Goal: Task Accomplishment & Management: Use online tool/utility

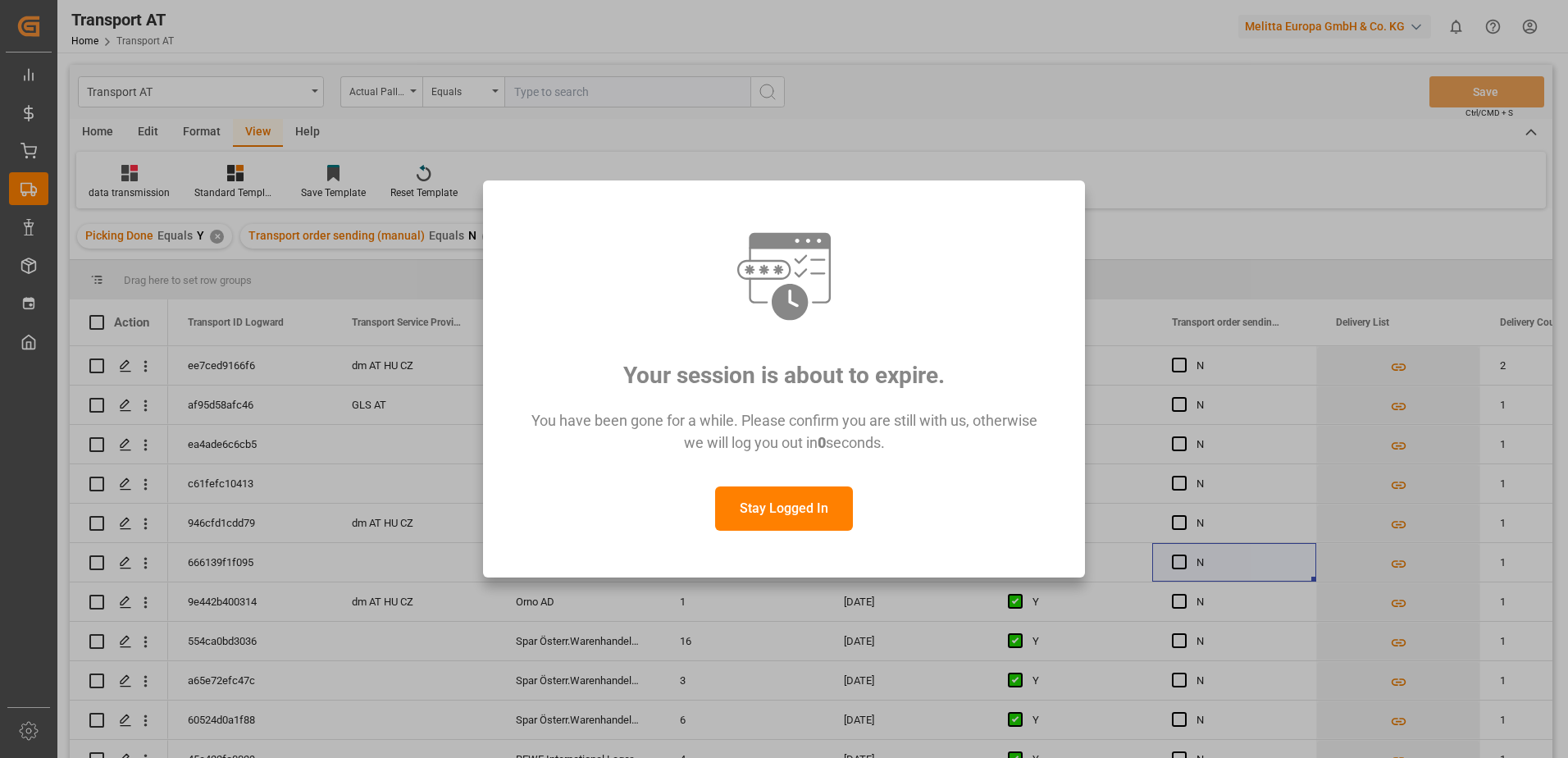
click at [782, 507] on button "Stay Logged In" at bounding box center [784, 508] width 138 height 44
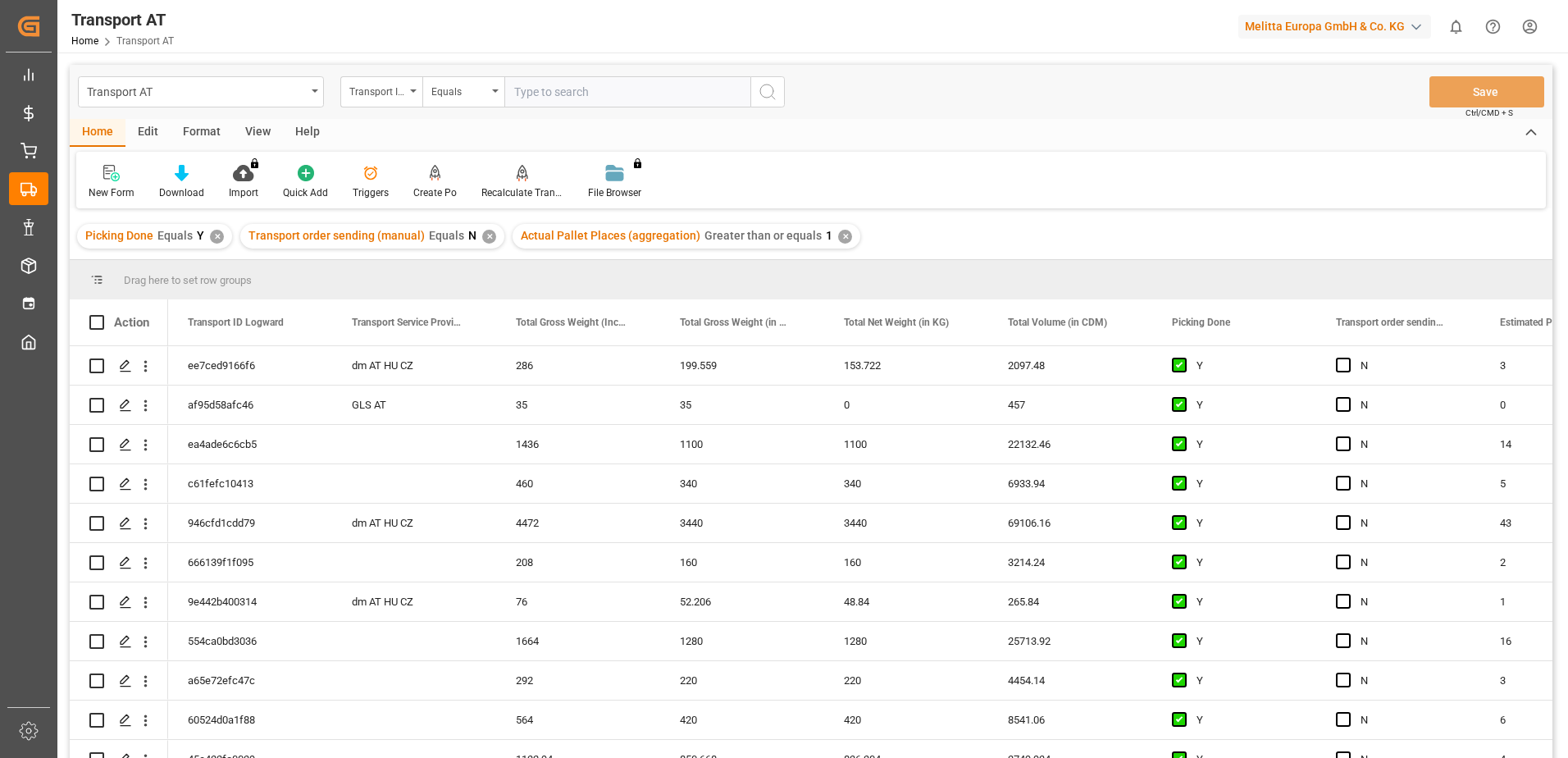
click at [257, 127] on div "View" at bounding box center [258, 133] width 50 height 28
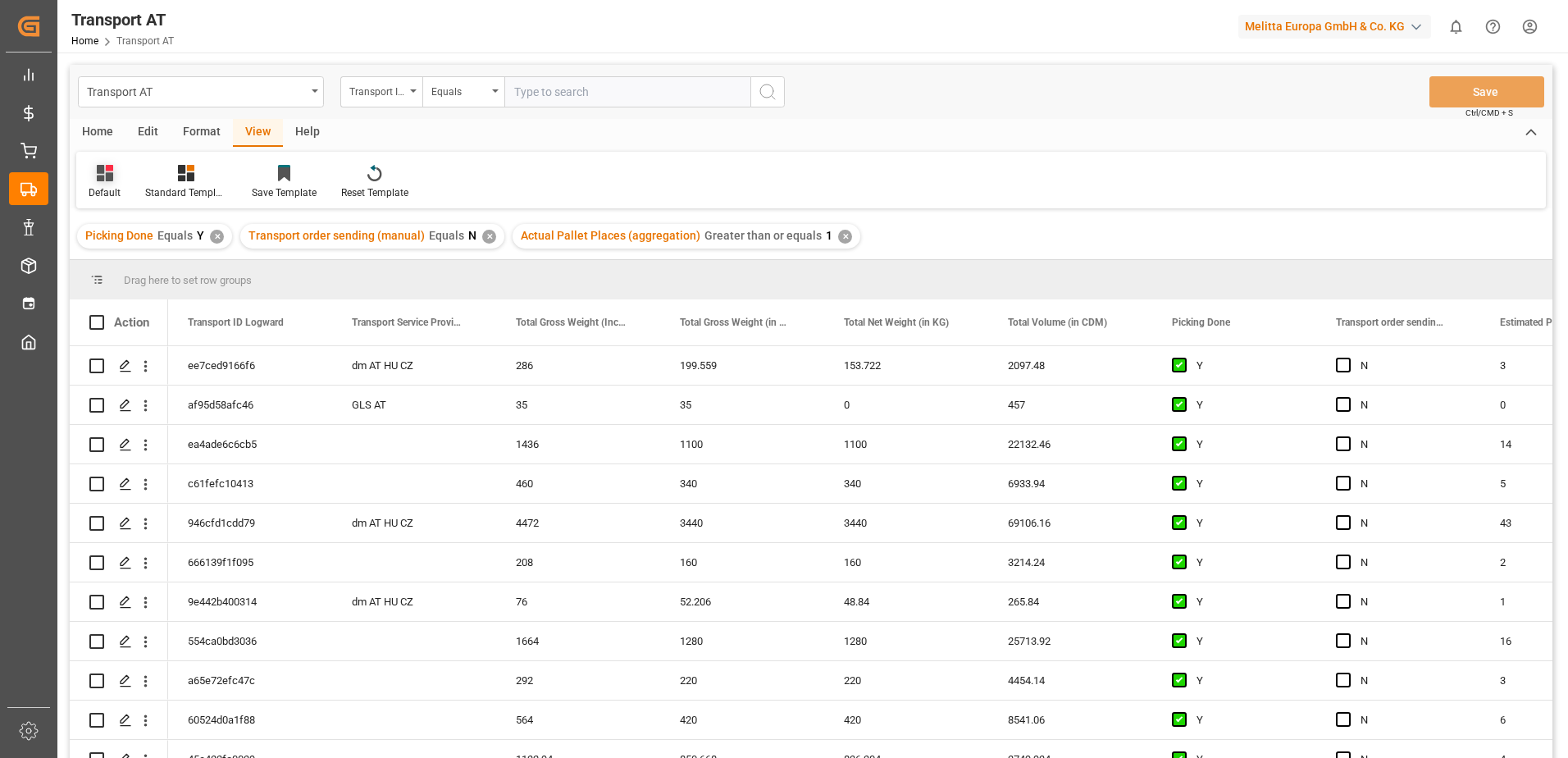
click at [111, 179] on icon at bounding box center [105, 173] width 17 height 17
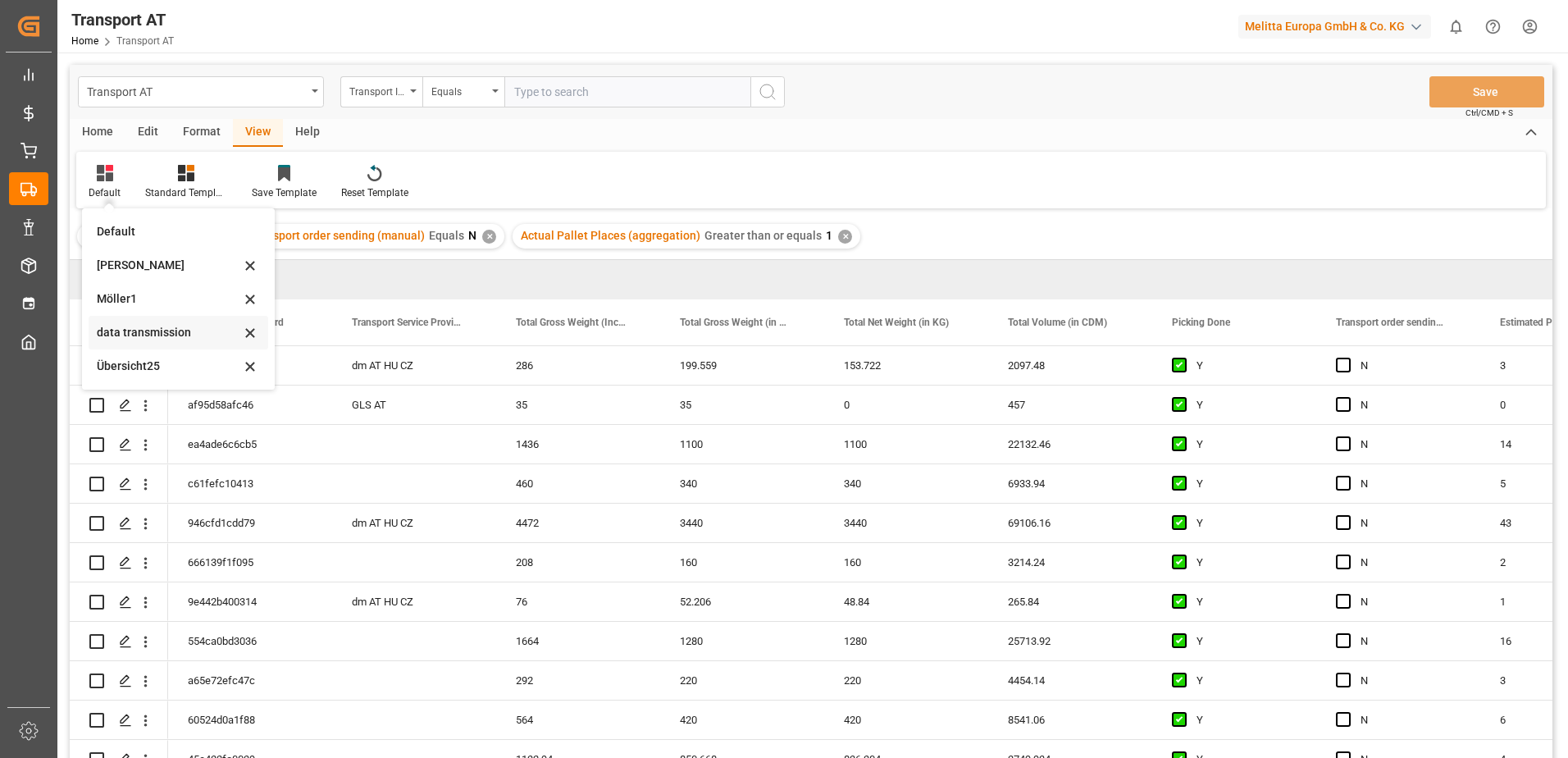
click at [168, 328] on div "data transmission" at bounding box center [168, 332] width 143 height 17
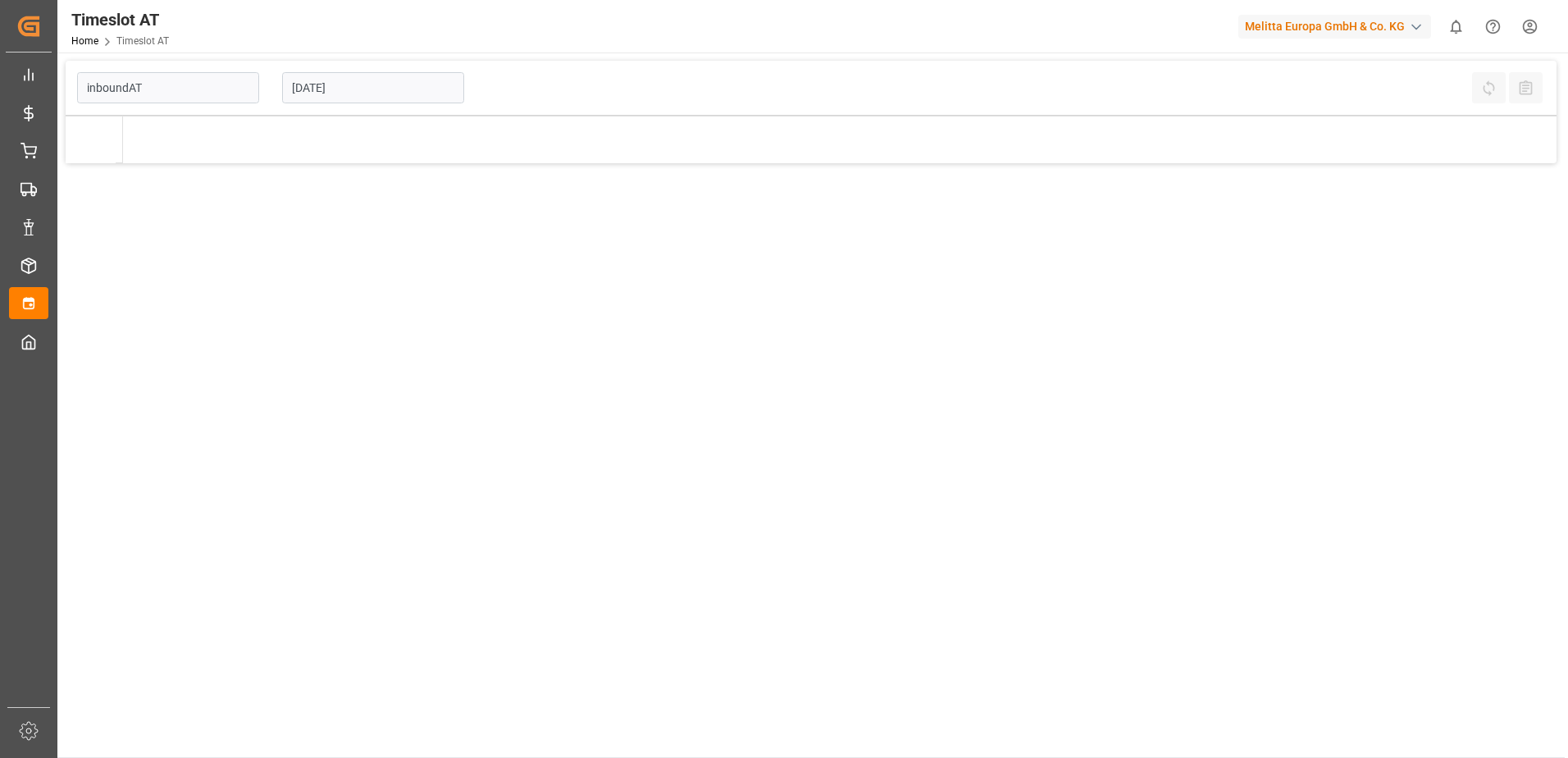
type input "Inbound AT"
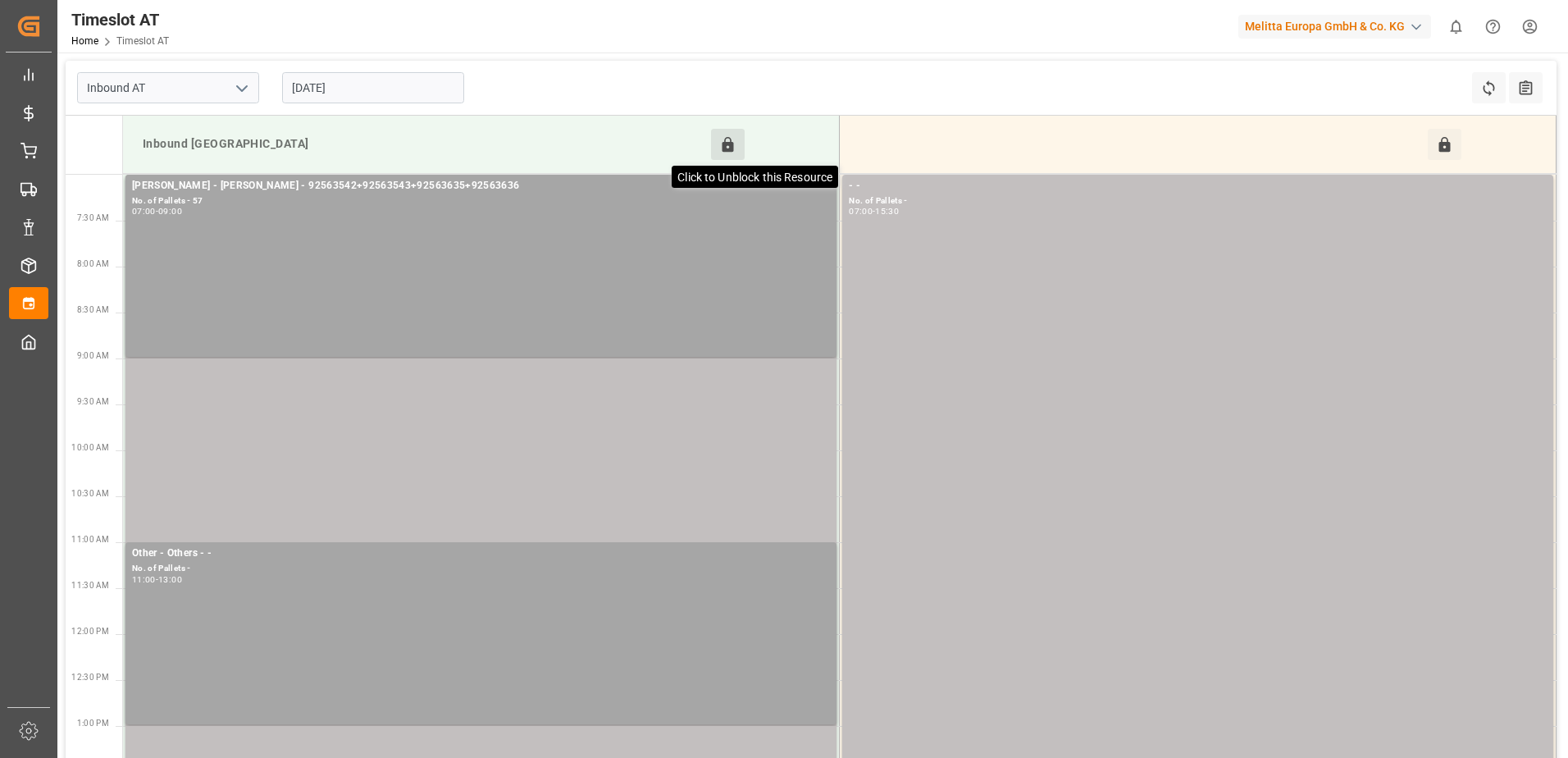
click at [727, 142] on icon at bounding box center [728, 144] width 12 height 15
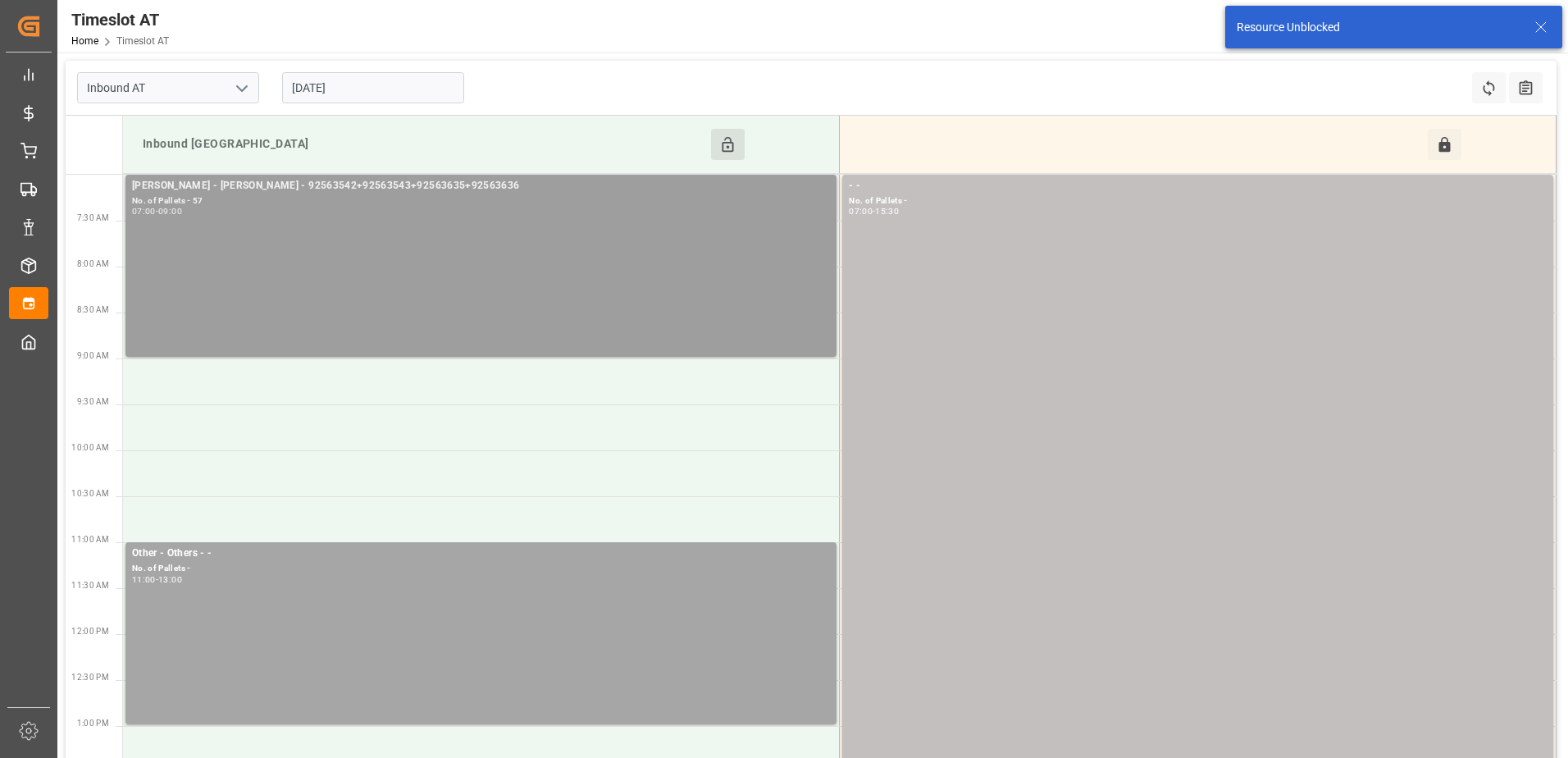
click at [487, 195] on div "No. of Pallets - 57" at bounding box center [481, 201] width 698 height 14
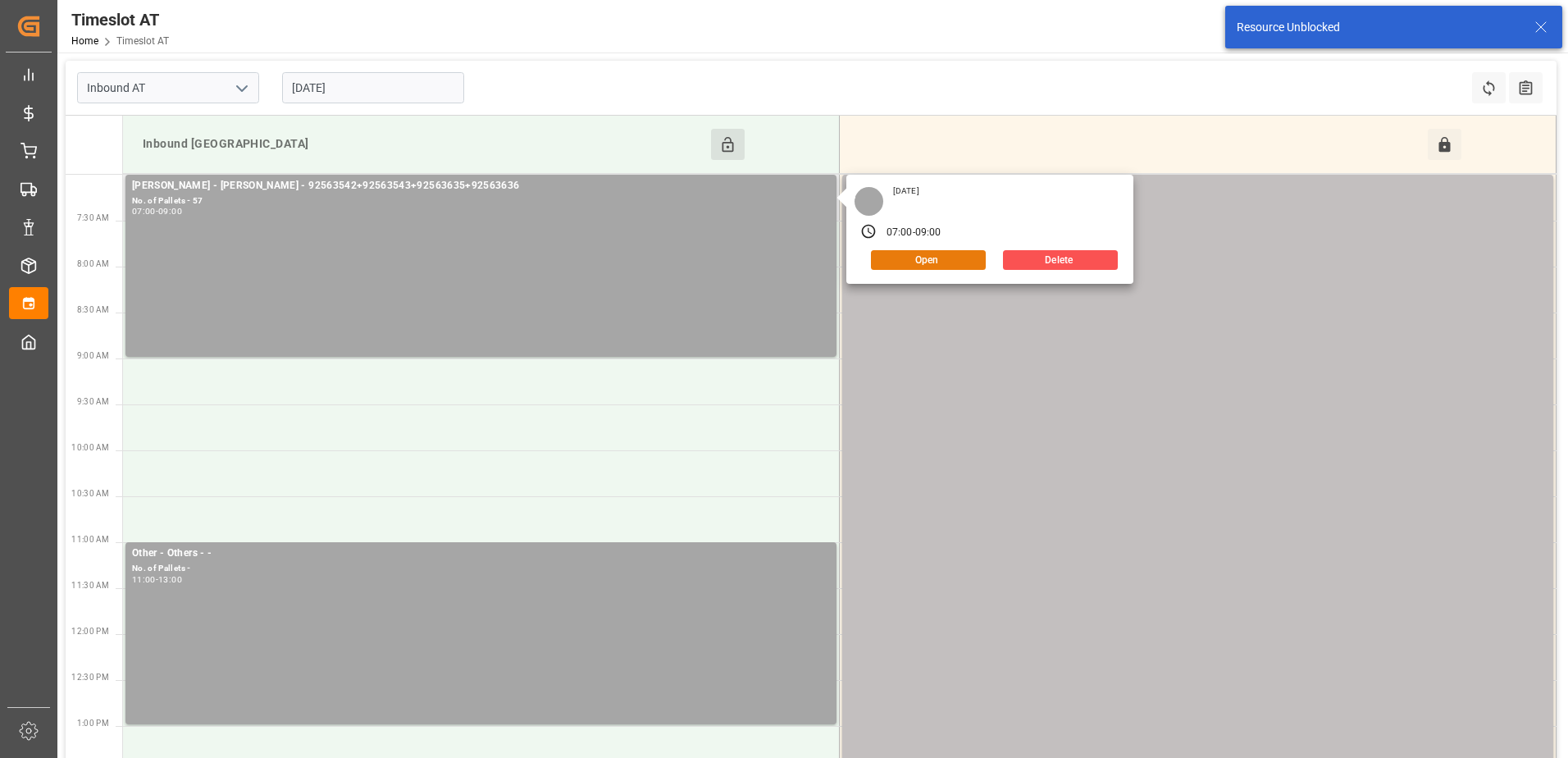
click at [921, 250] on div "Open" at bounding box center [923, 260] width 123 height 20
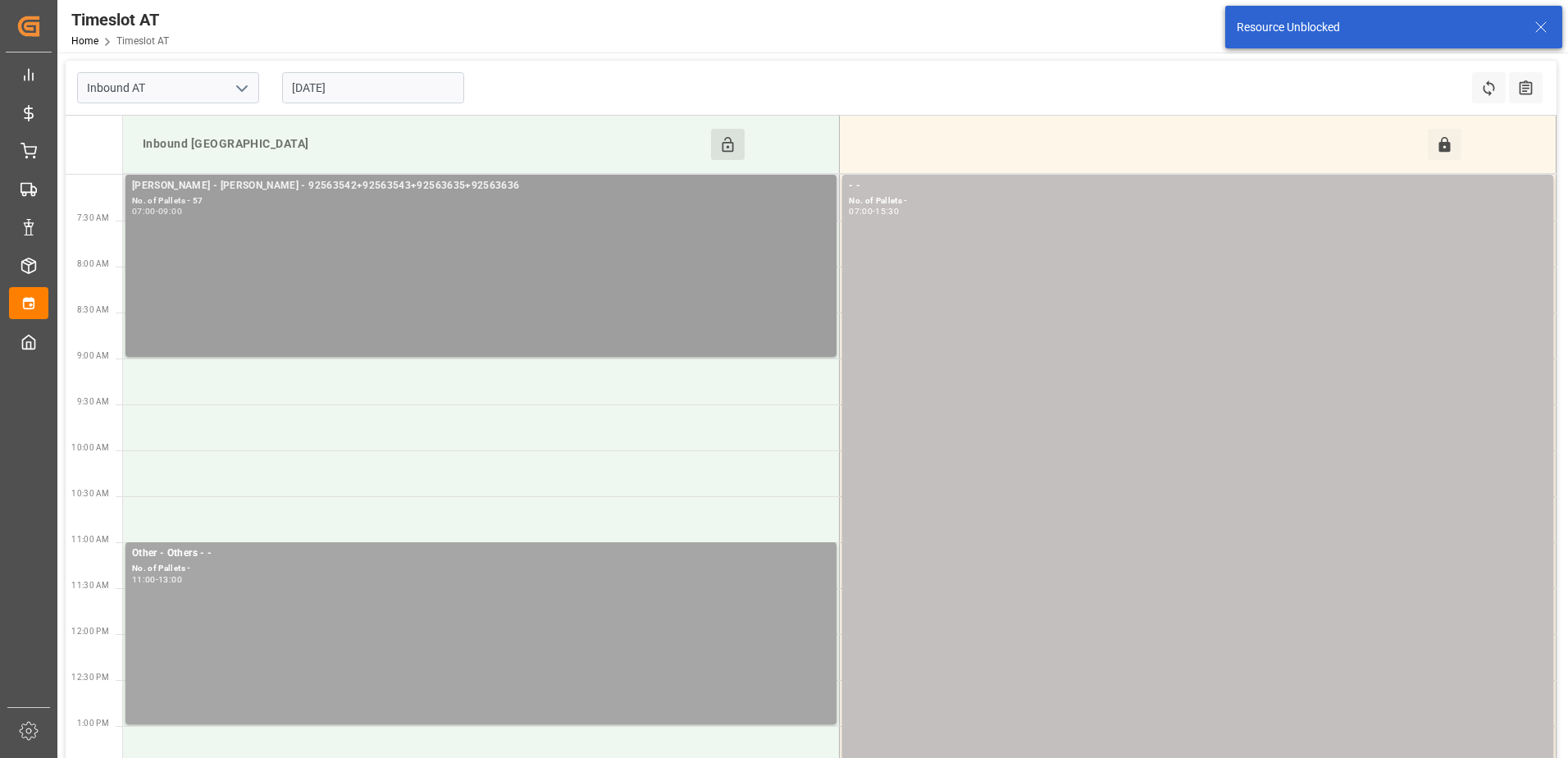
click at [655, 203] on div "No. of Pallets - 57" at bounding box center [481, 201] width 698 height 14
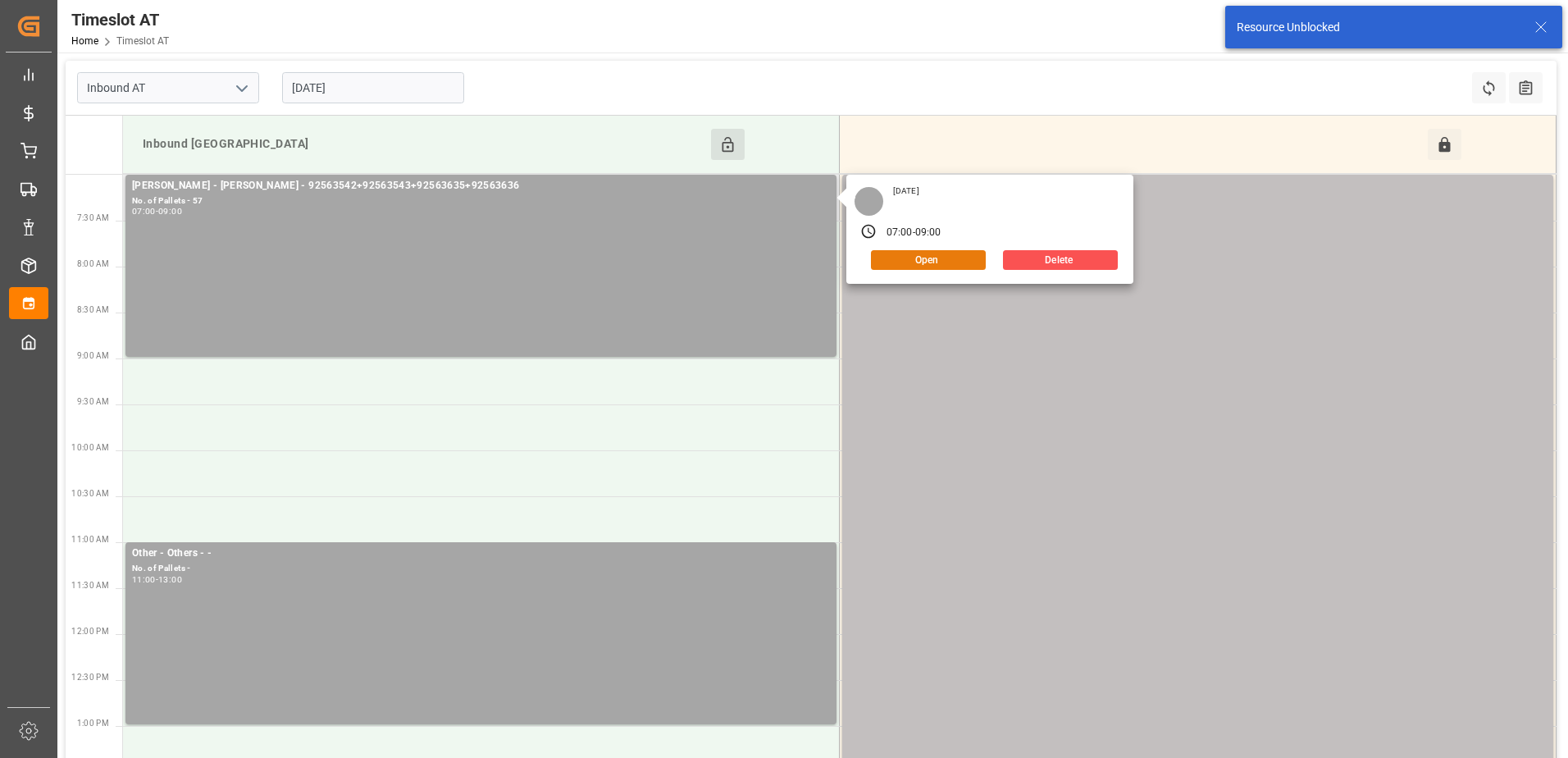
click at [918, 265] on button "Open" at bounding box center [929, 260] width 114 height 20
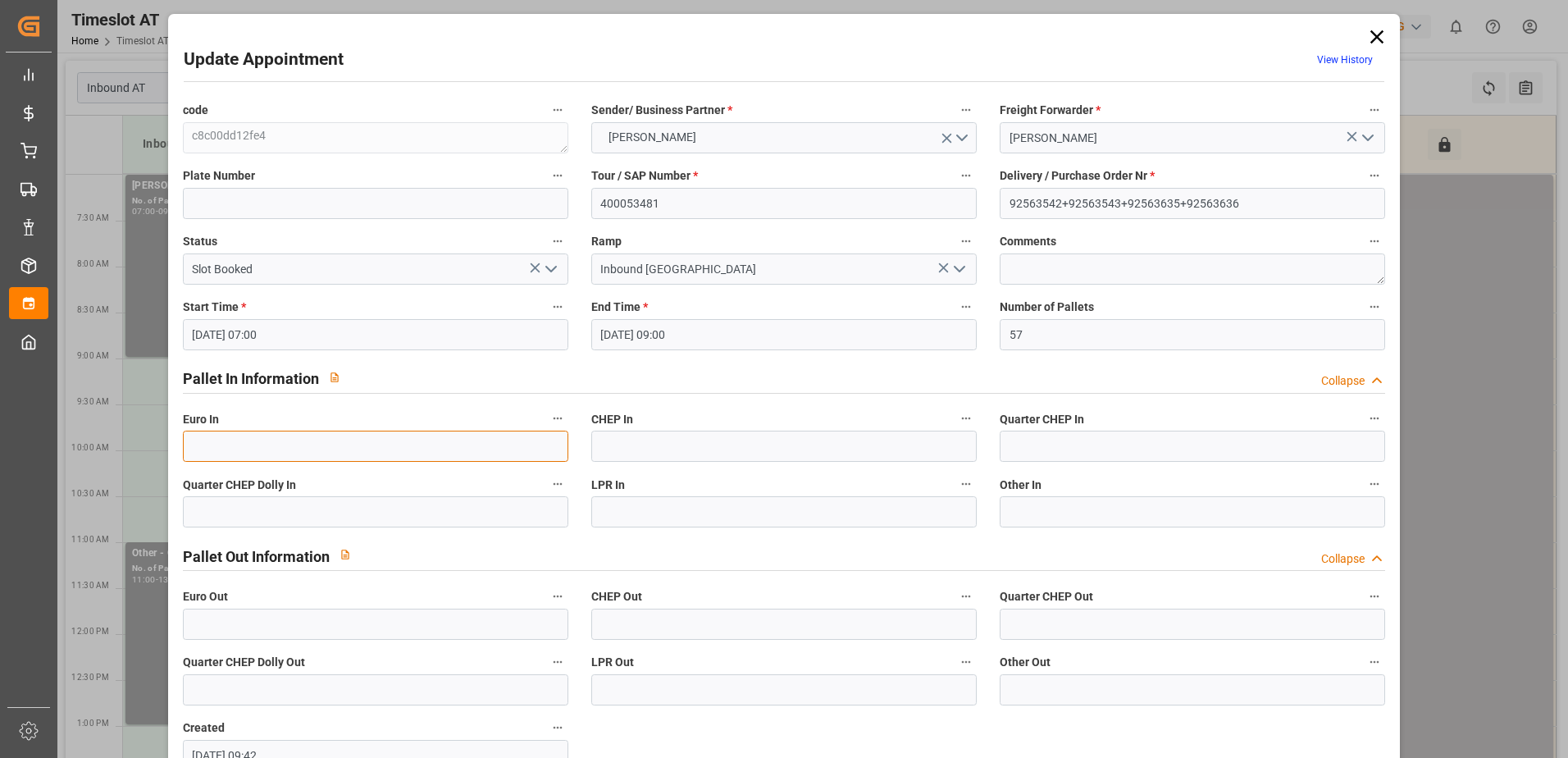
click at [281, 439] on input "text" at bounding box center [375, 446] width 386 height 32
type input "57"
click at [554, 266] on polyline "open menu" at bounding box center [551, 268] width 10 height 5
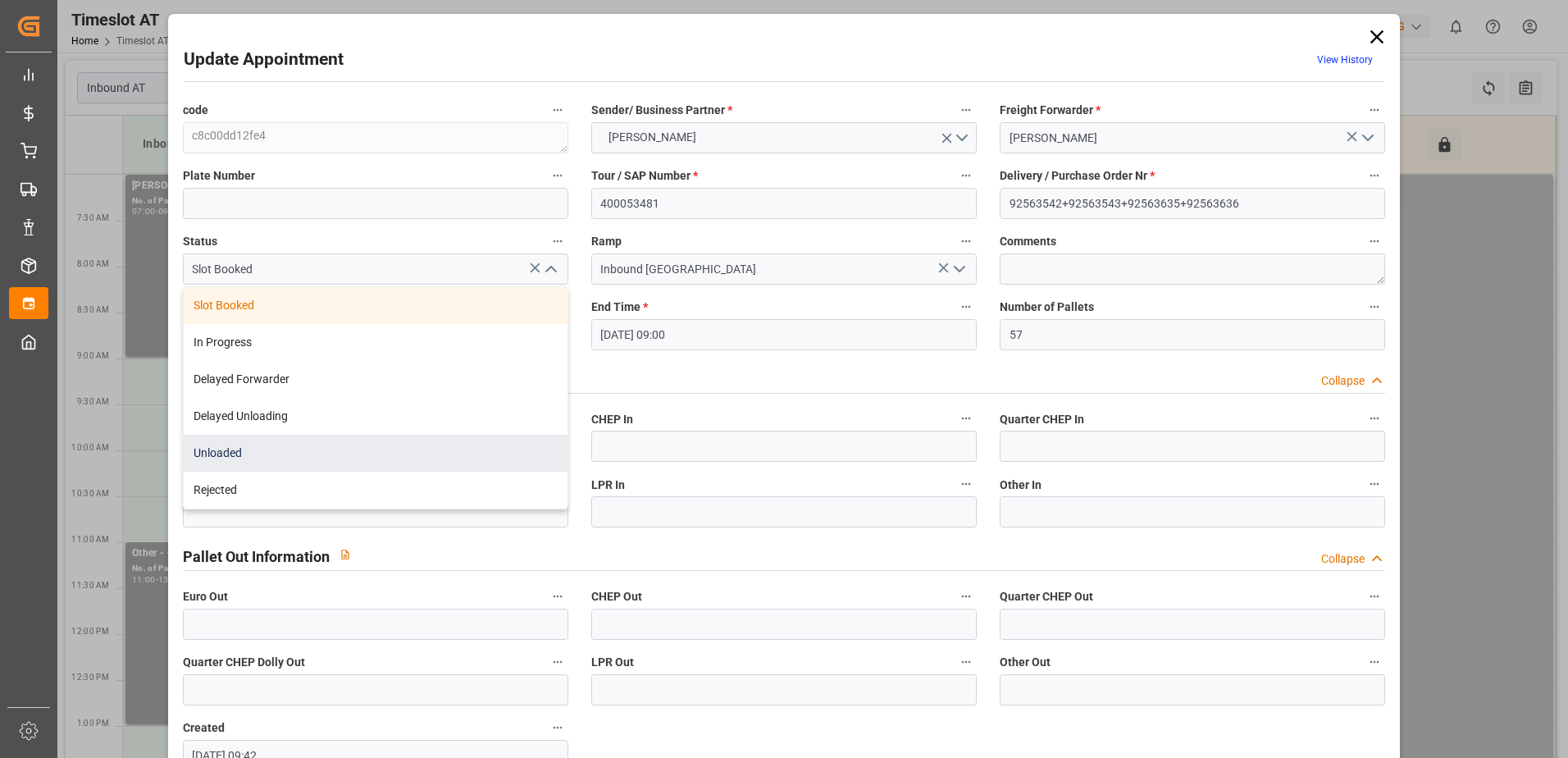
click at [231, 449] on div "Unloaded" at bounding box center [375, 452] width 384 height 37
type input "Unloaded"
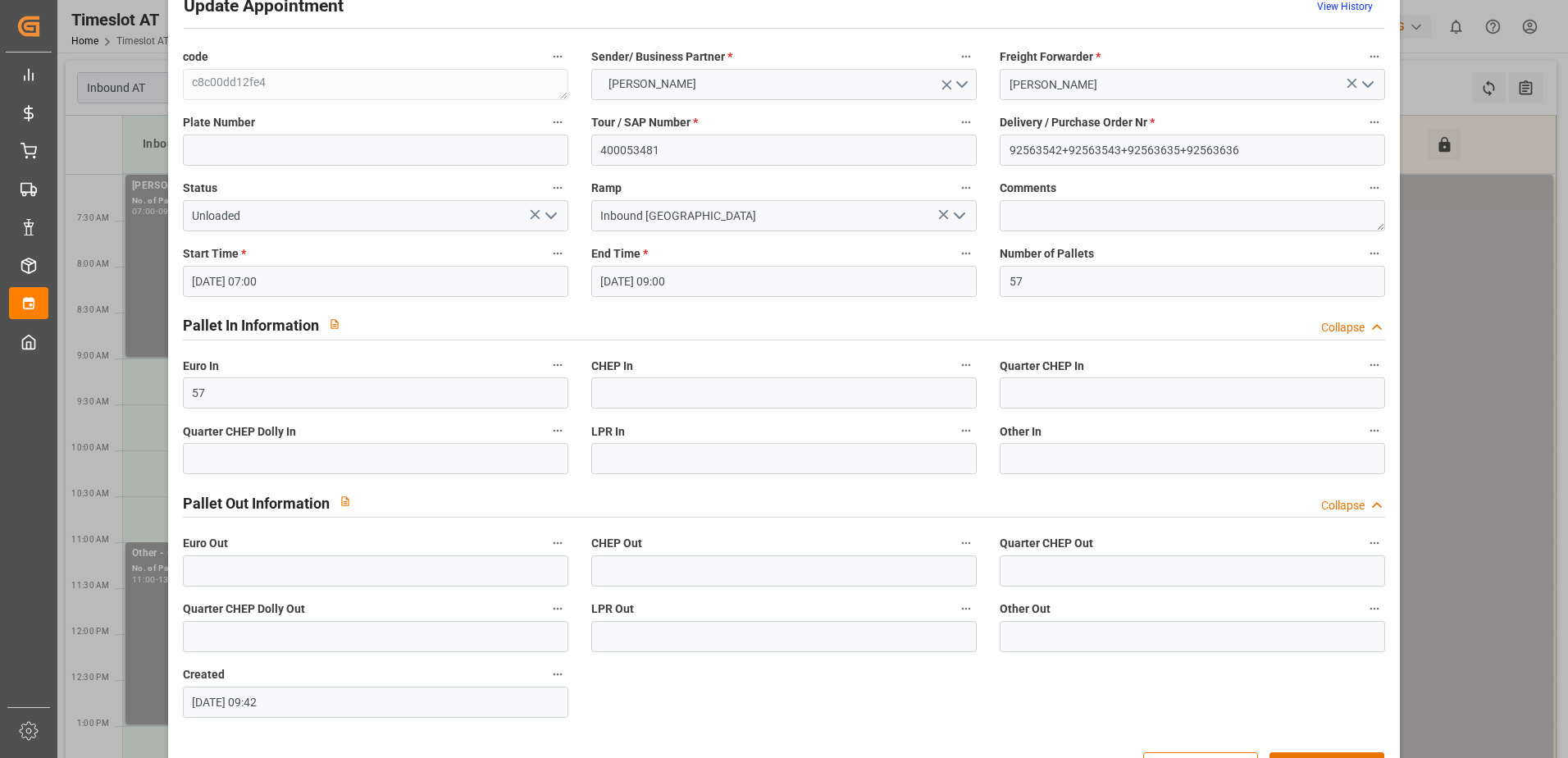
scroll to position [109, 0]
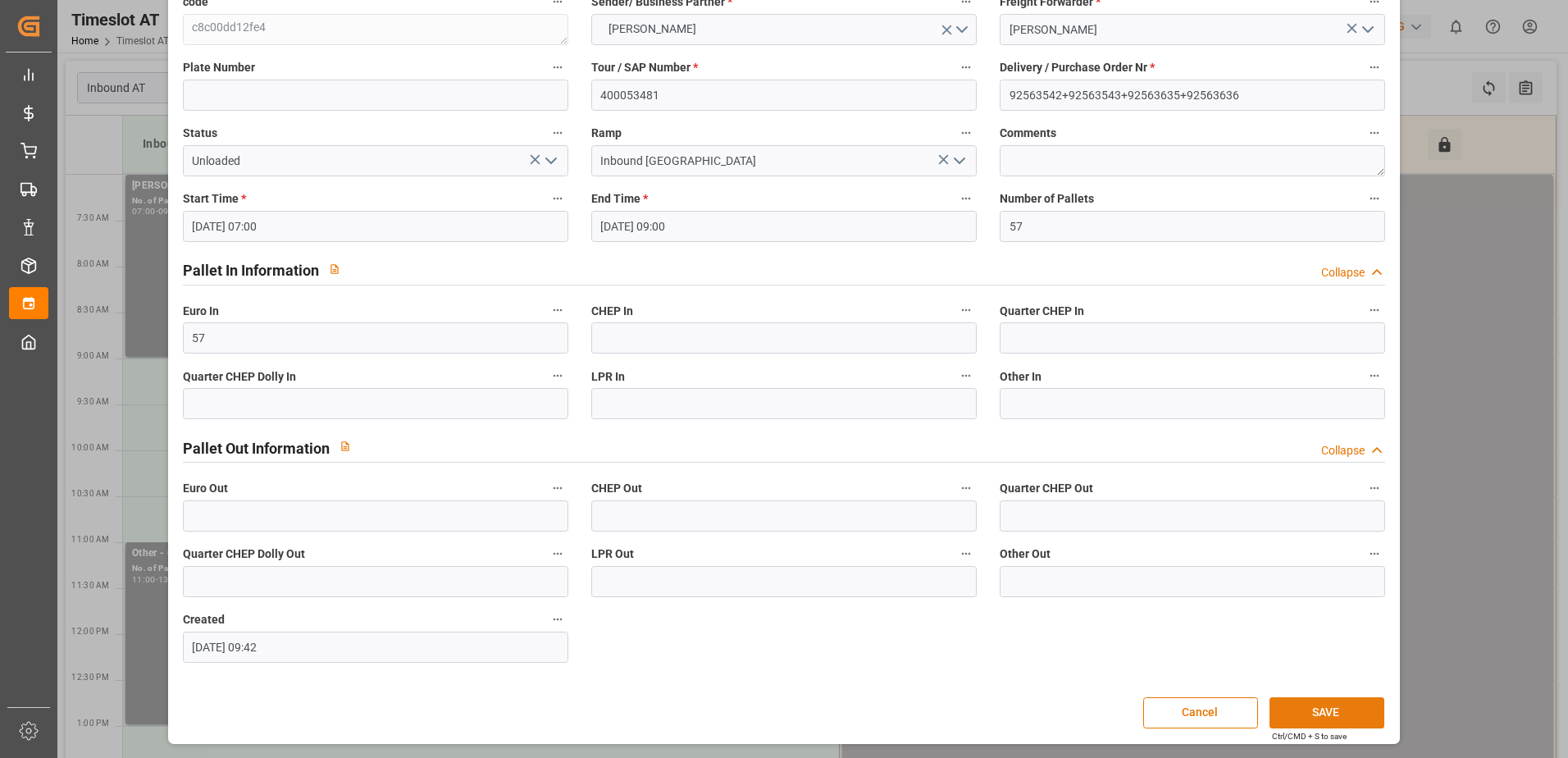
click at [1292, 712] on button "SAVE" at bounding box center [1326, 713] width 114 height 32
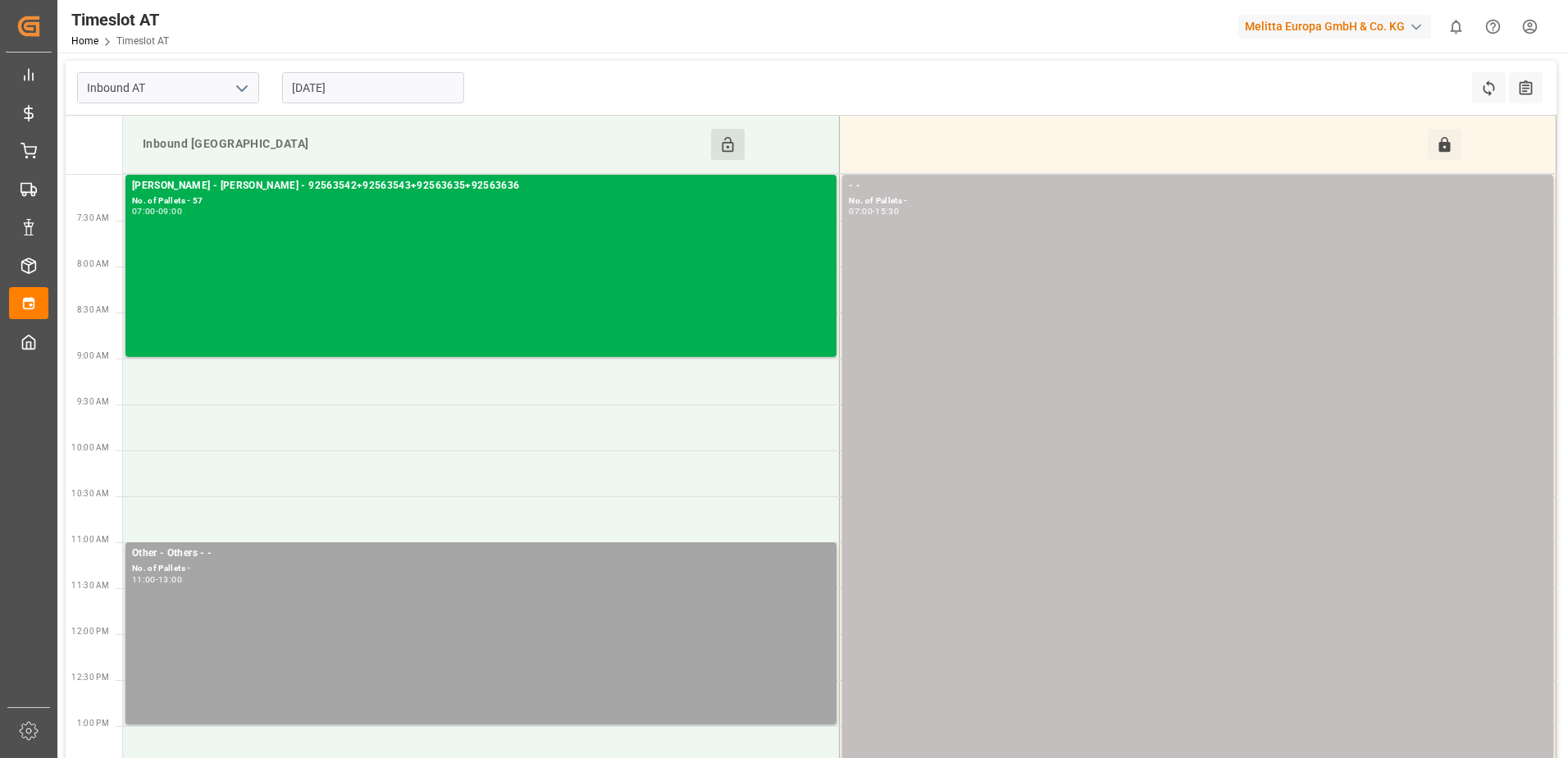
click at [733, 131] on button "Click to Block this Resource" at bounding box center [728, 144] width 34 height 32
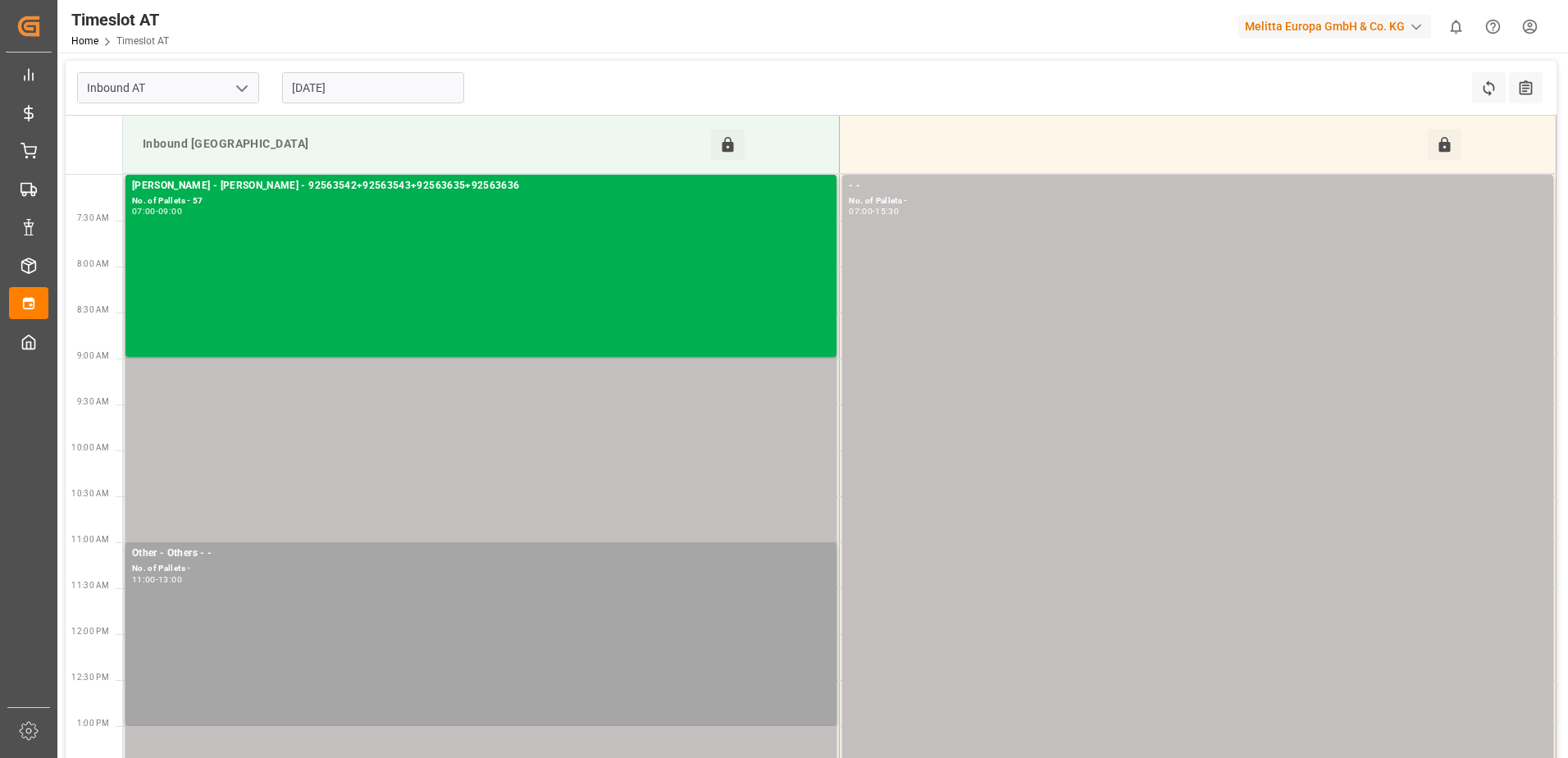
click at [387, 102] on input "06-10-2025" at bounding box center [373, 88] width 182 height 32
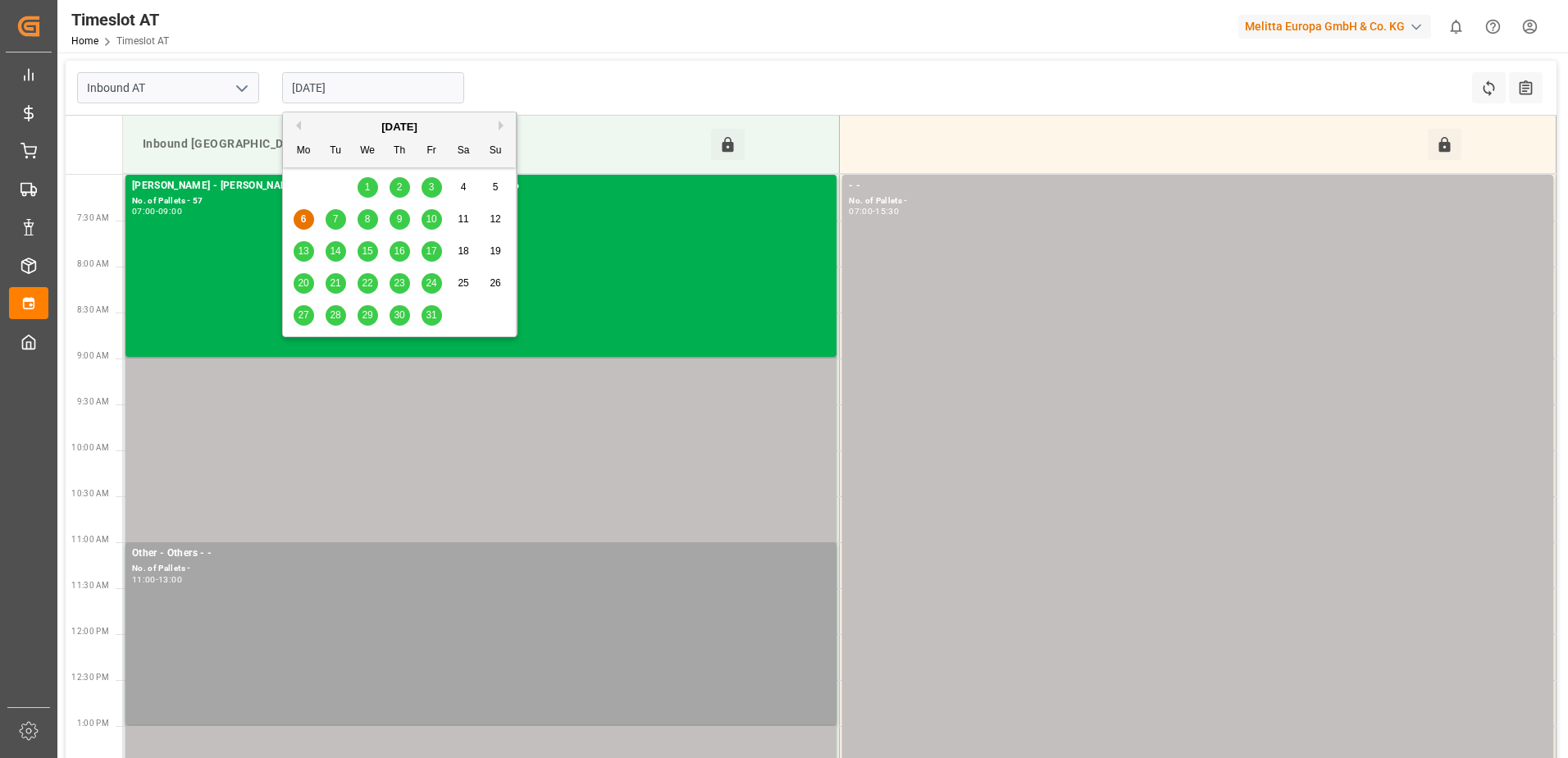
click at [399, 184] on span "2" at bounding box center [400, 188] width 6 height 12
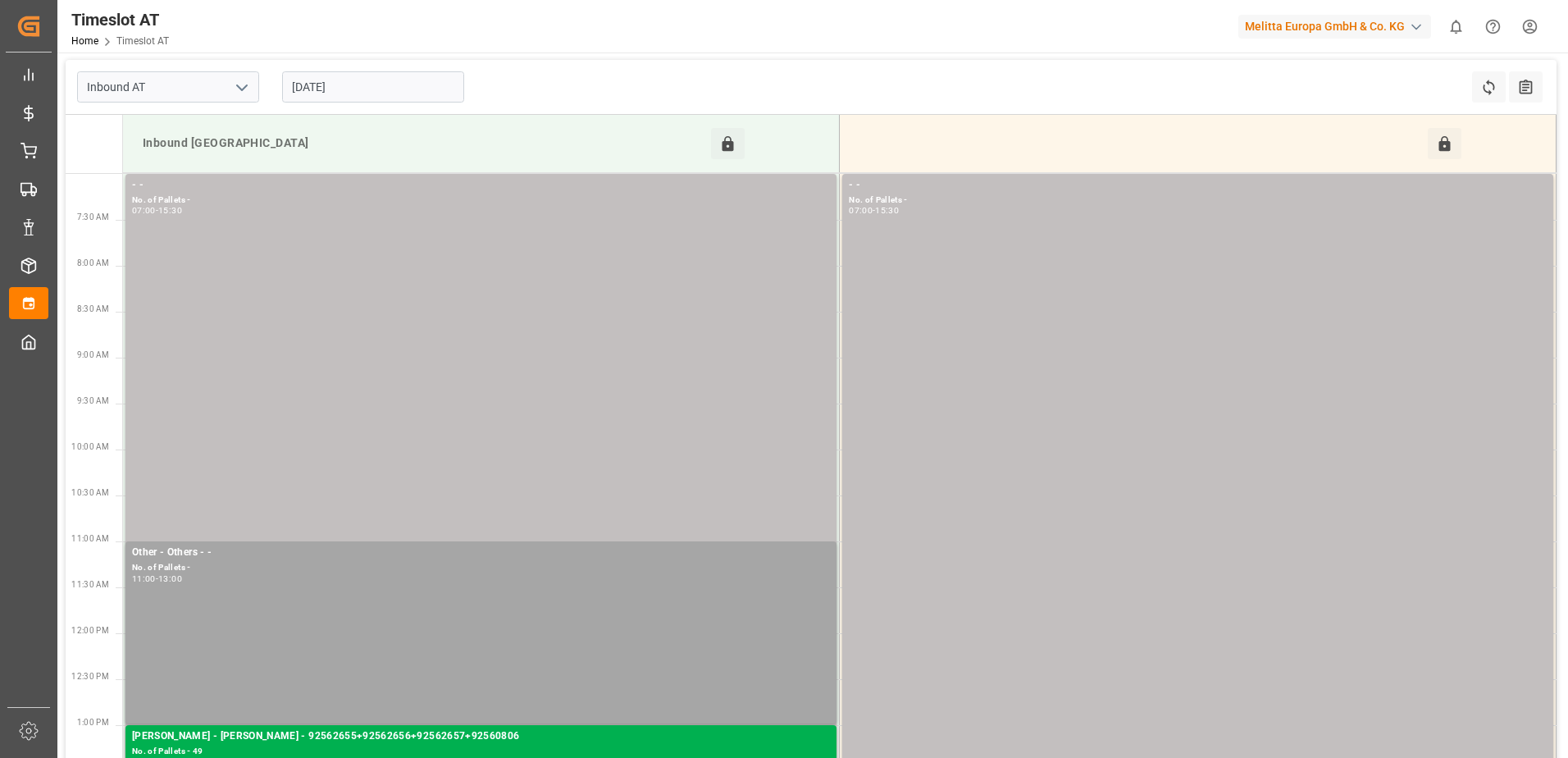
scroll to position [0, 0]
click at [380, 84] on input "[DATE]" at bounding box center [373, 88] width 182 height 32
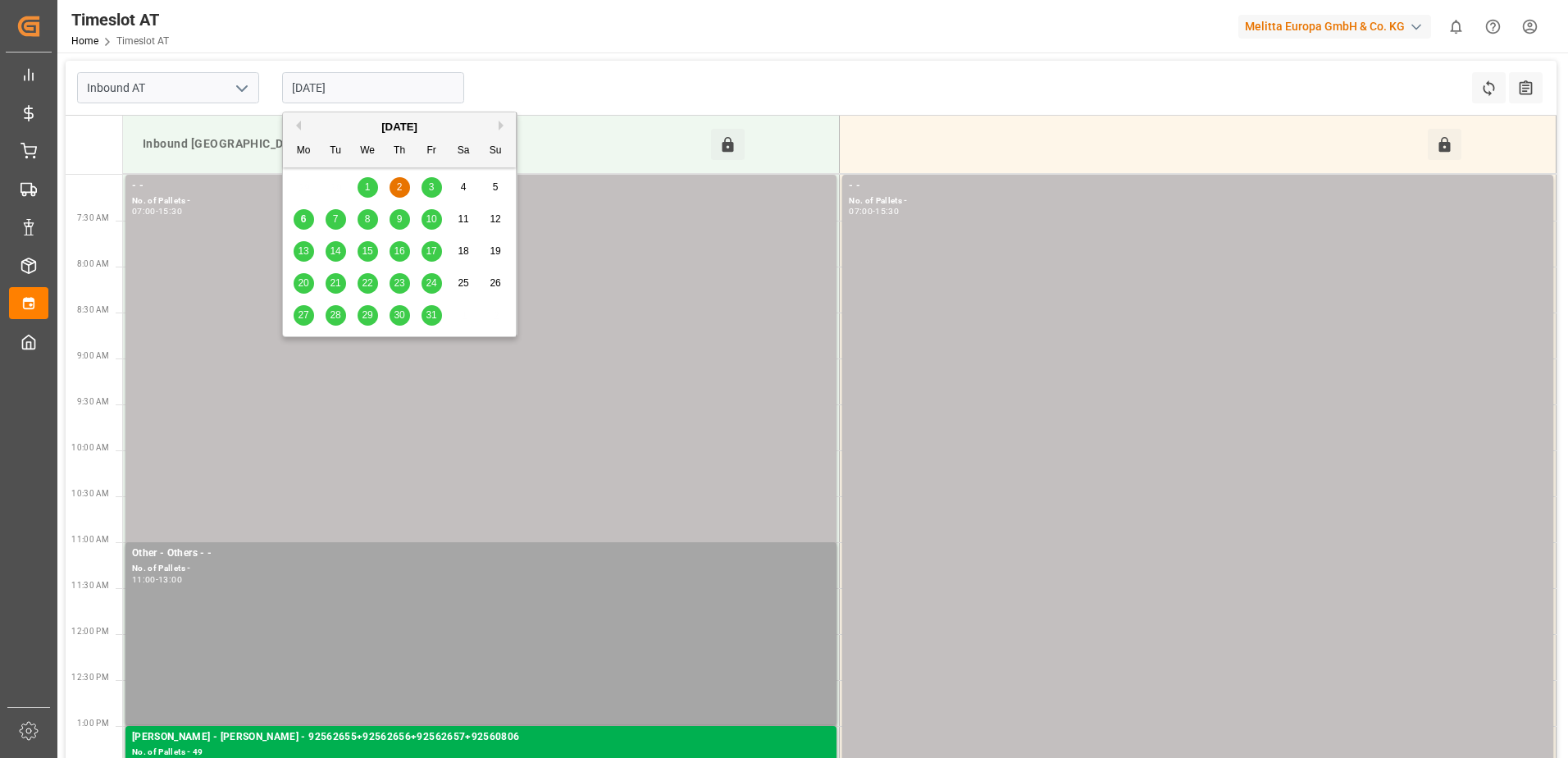
click at [430, 190] on span "3" at bounding box center [432, 188] width 6 height 12
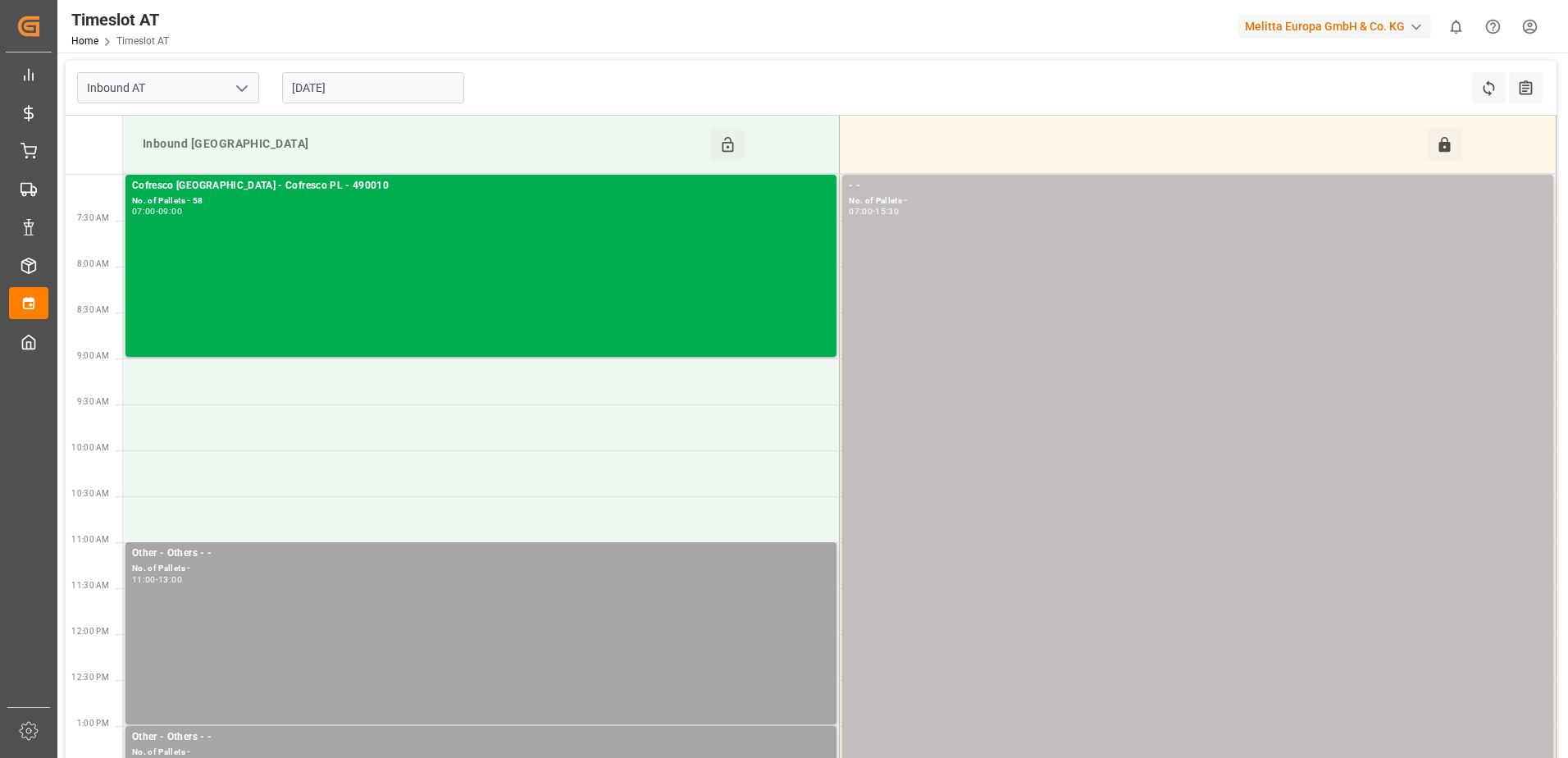
click at [348, 79] on input "[DATE]" at bounding box center [373, 88] width 182 height 32
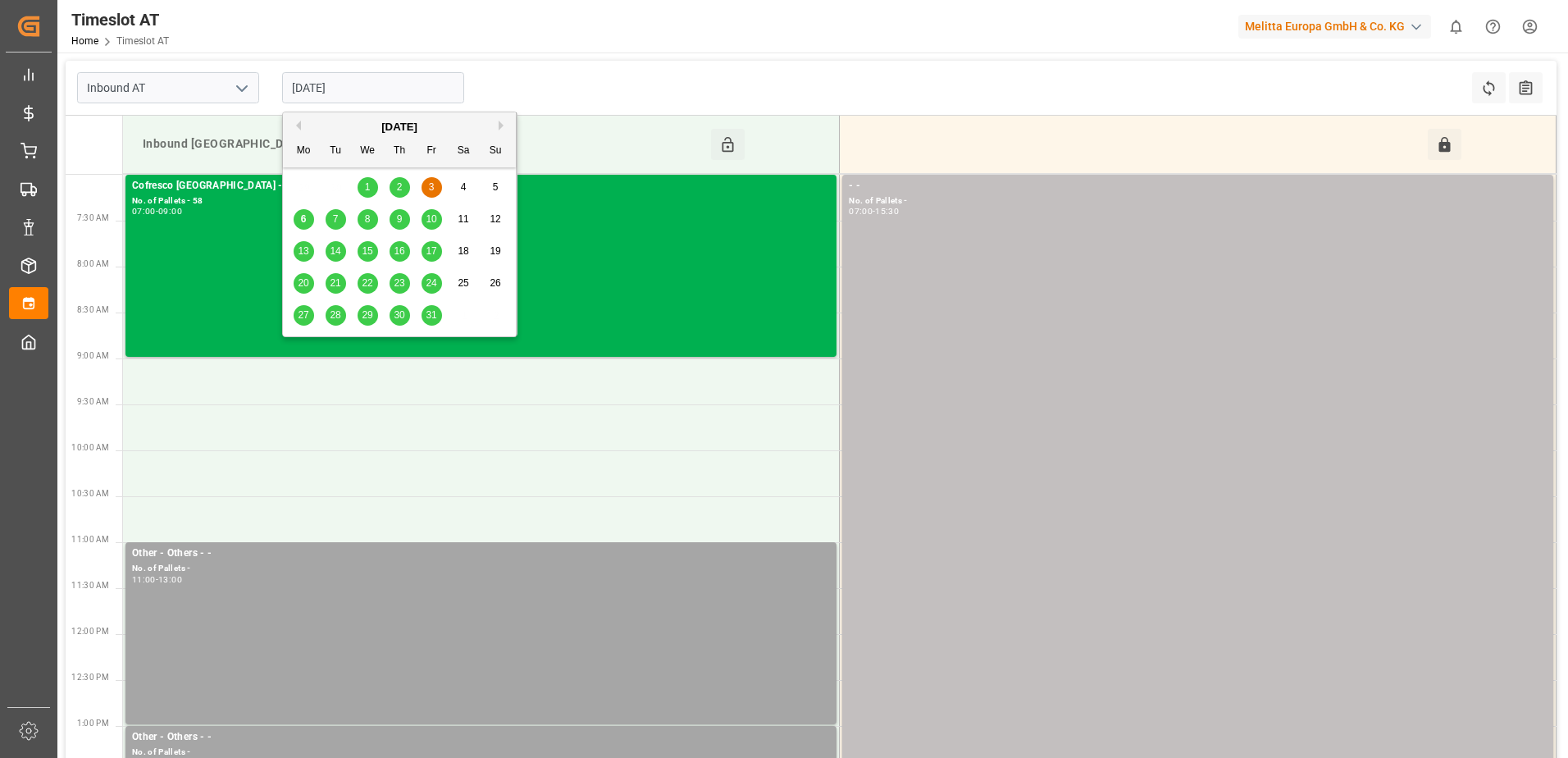
click at [304, 219] on span "6" at bounding box center [304, 219] width 6 height 12
type input "06-10-2025"
